Goal: Transaction & Acquisition: Purchase product/service

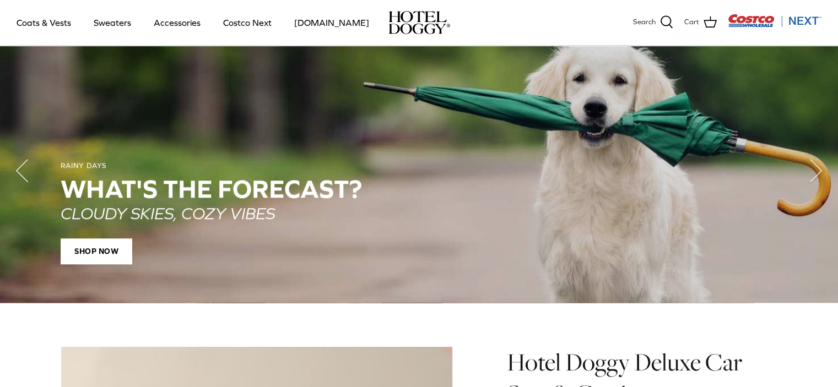
scroll to position [711, 0]
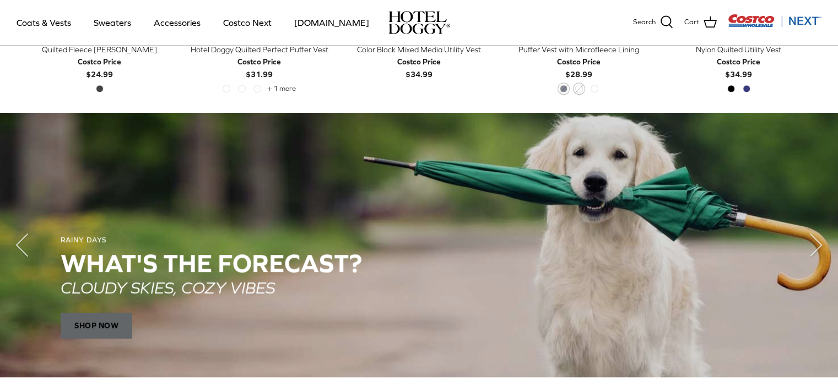
click at [95, 323] on span "SHOP NOW" at bounding box center [97, 326] width 72 height 26
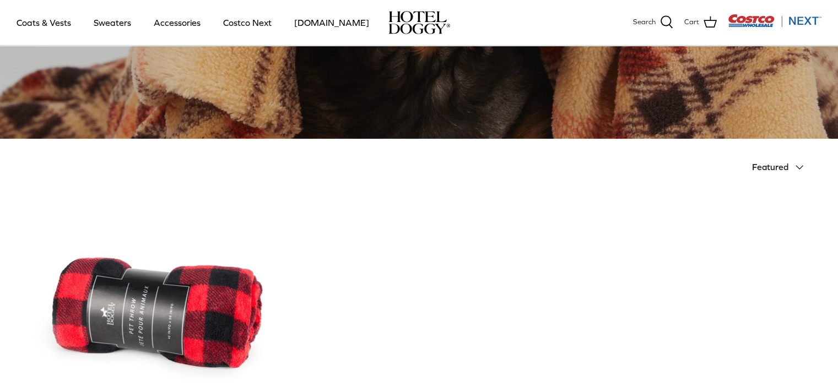
scroll to position [275, 0]
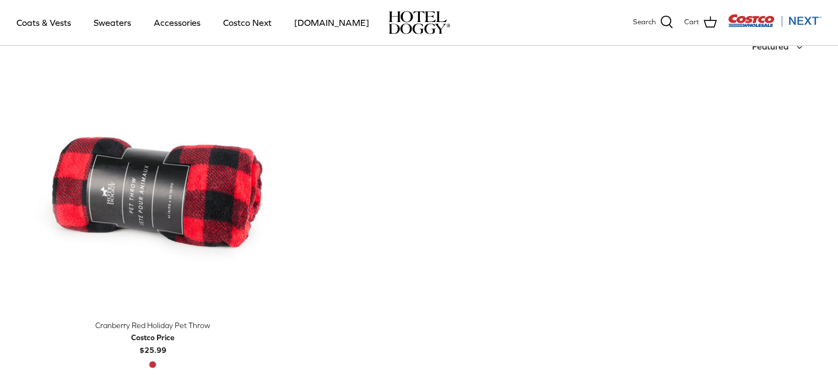
click at [172, 323] on div "Cranberry Red Holiday Pet Throw" at bounding box center [152, 325] width 249 height 12
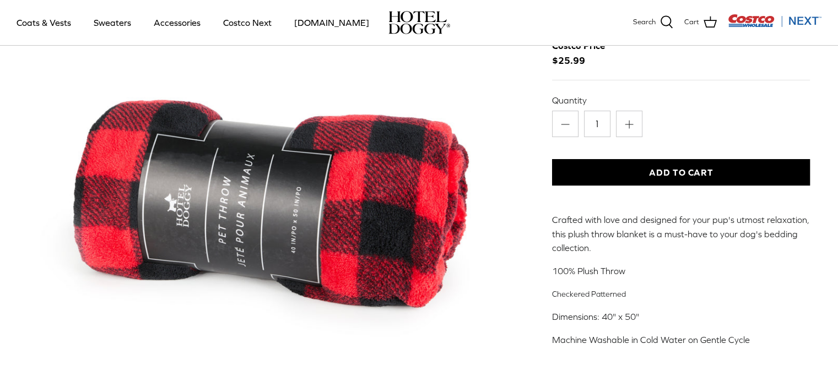
scroll to position [110, 0]
